Goal: Book appointment/travel/reservation

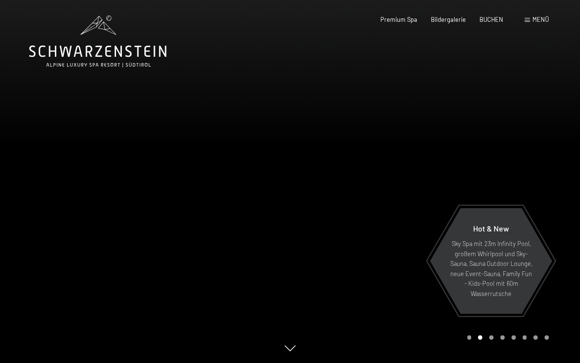
click at [491, 17] on span "BUCHEN" at bounding box center [491, 20] width 24 height 8
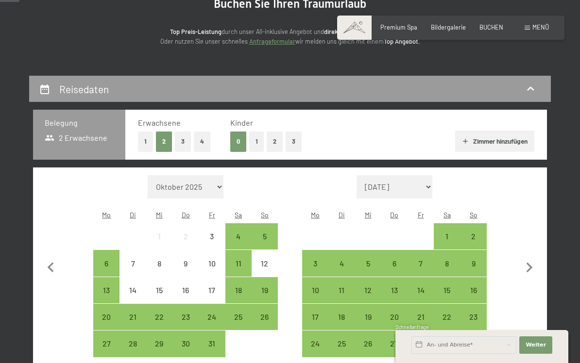
scroll to position [110, 0]
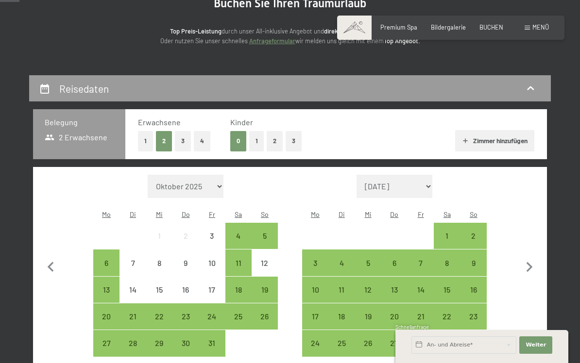
click at [133, 259] on div "7" at bounding box center [132, 271] width 24 height 24
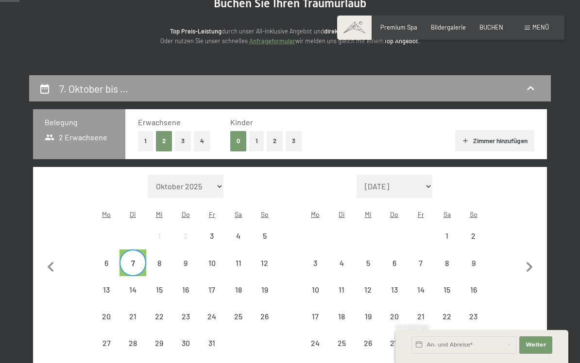
click at [210, 264] on div "10" at bounding box center [212, 271] width 24 height 24
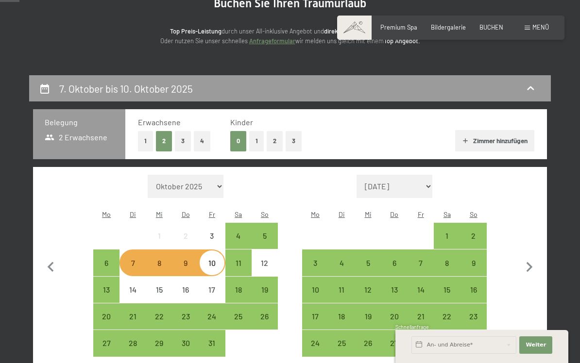
click at [110, 261] on div "6" at bounding box center [106, 271] width 24 height 24
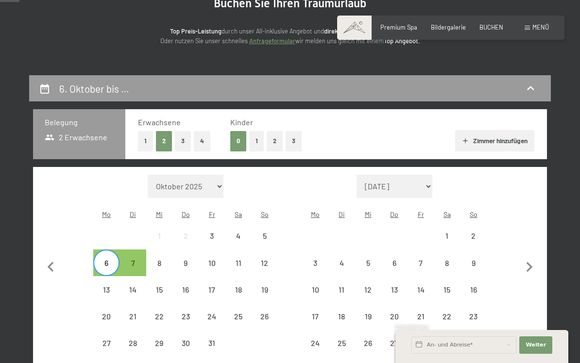
click at [239, 268] on div "11" at bounding box center [238, 271] width 24 height 24
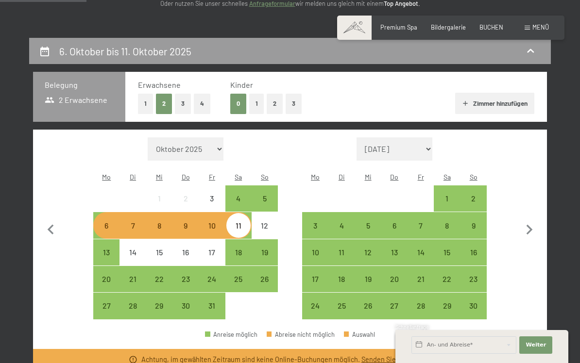
scroll to position [147, 0]
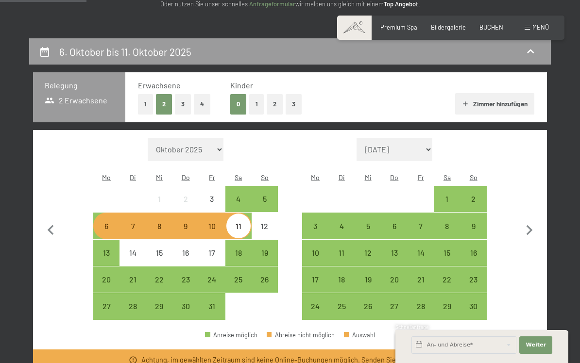
click at [138, 228] on div "7" at bounding box center [132, 234] width 24 height 24
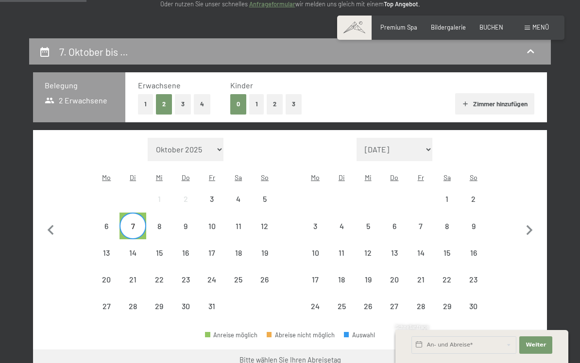
click at [214, 226] on div "10" at bounding box center [212, 234] width 24 height 24
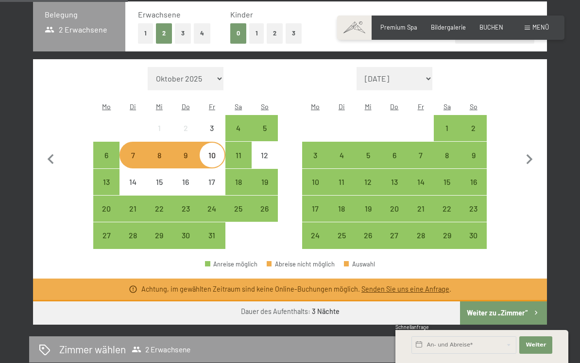
scroll to position [219, 0]
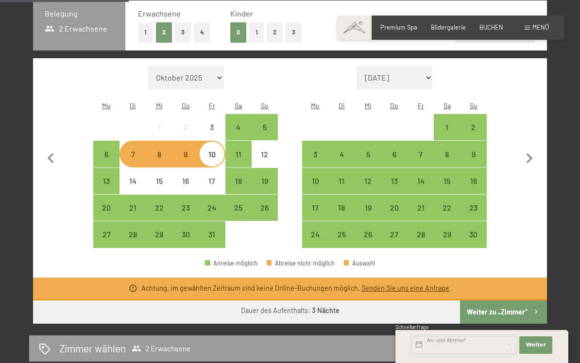
click at [463, 354] on input "text" at bounding box center [463, 345] width 105 height 17
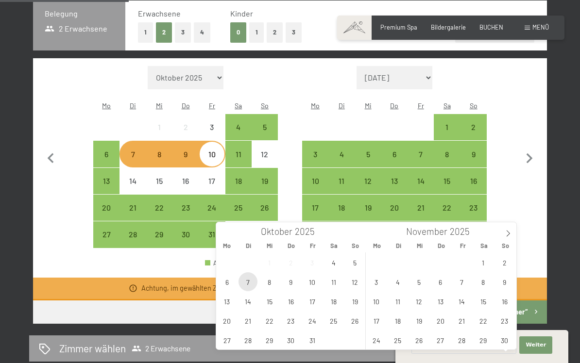
click at [250, 285] on span "7" at bounding box center [247, 281] width 19 height 19
click at [315, 286] on span "10" at bounding box center [312, 281] width 19 height 19
type input "Di. [DATE] - [DATE]"
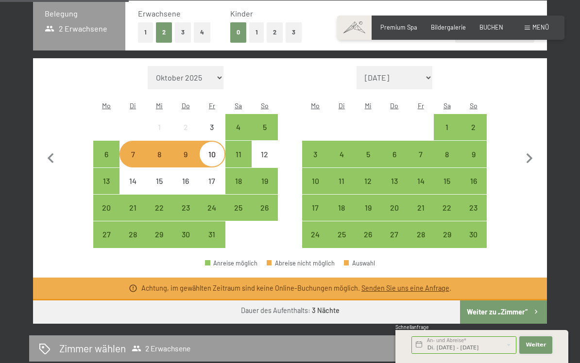
click at [529, 349] on span "Weiter" at bounding box center [535, 345] width 20 height 8
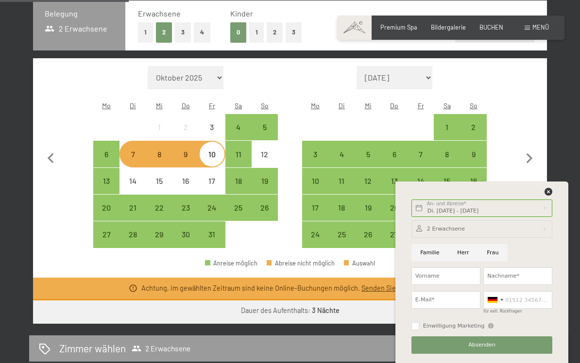
click at [462, 262] on input "Herr" at bounding box center [463, 252] width 30 height 17
radio input "true"
click at [503, 285] on input "Nachname*" at bounding box center [517, 276] width 69 height 17
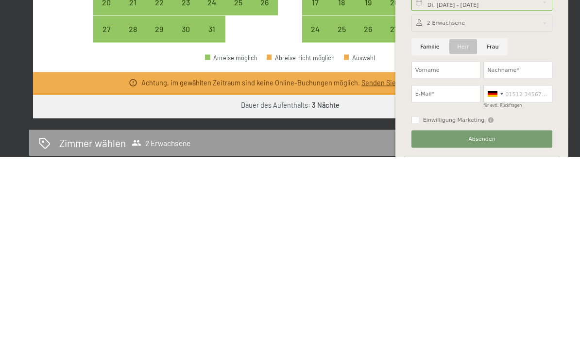
scroll to position [425, 0]
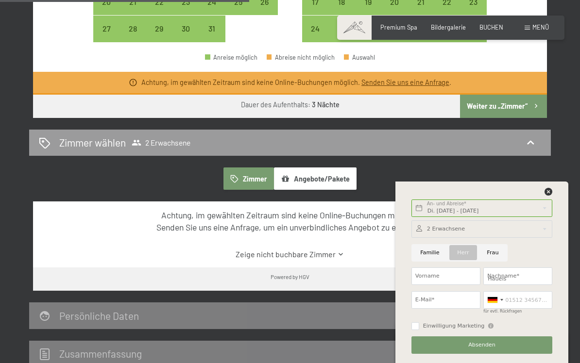
type input "Haueis"
click at [443, 309] on input "E-Mail*" at bounding box center [445, 299] width 69 height 17
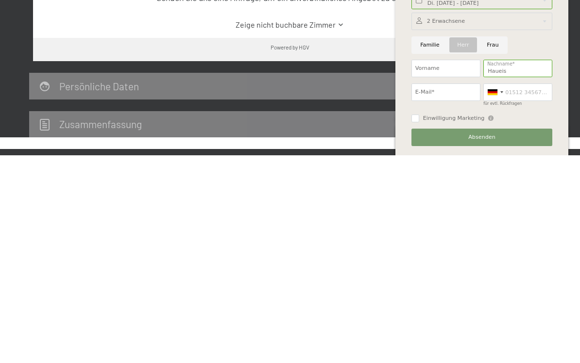
scroll to position [655, 0]
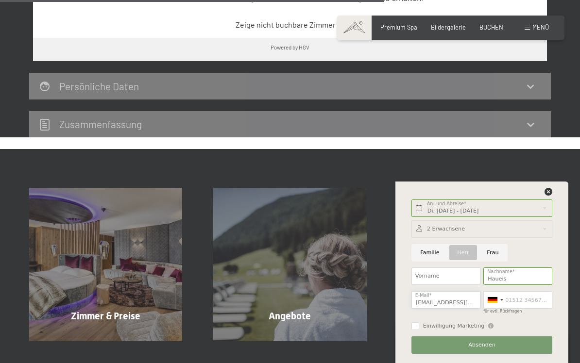
type input "[EMAIL_ADDRESS][DOMAIN_NAME]"
click at [523, 309] on input "für evtl. Rückfragen" at bounding box center [517, 299] width 69 height 17
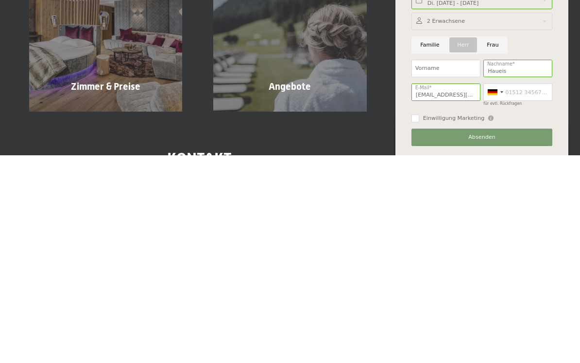
click at [481, 337] on button "Absenden" at bounding box center [481, 345] width 141 height 17
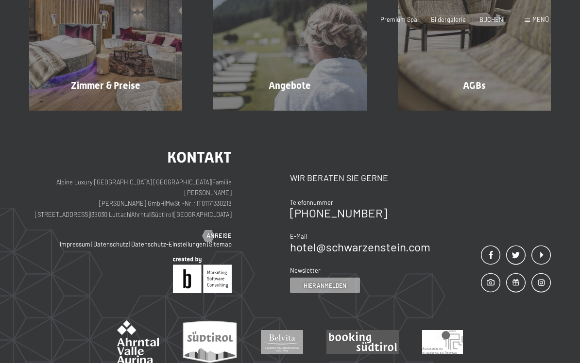
scroll to position [0, 0]
